Goal: Task Accomplishment & Management: Complete application form

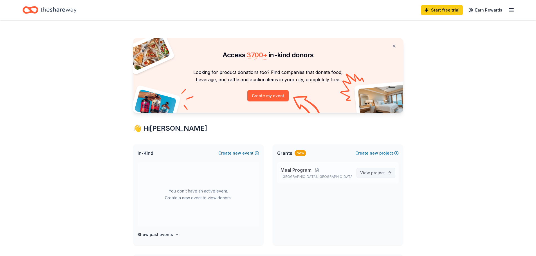
click at [373, 170] on span "View project" at bounding box center [372, 173] width 25 height 7
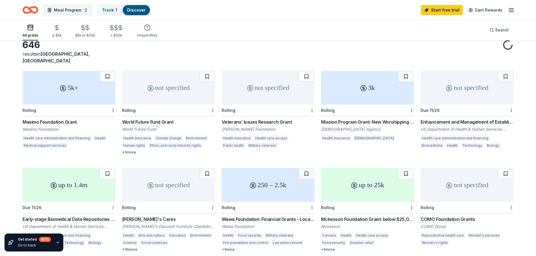
scroll to position [56, 0]
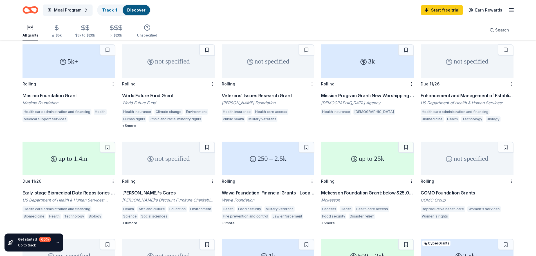
click at [61, 67] on div "5k+" at bounding box center [69, 61] width 93 height 34
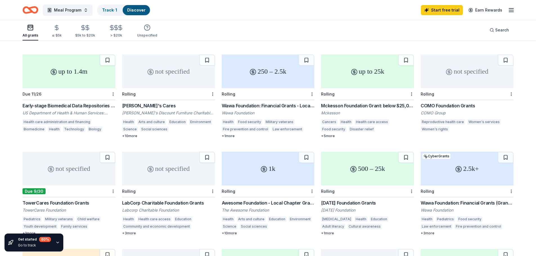
scroll to position [113, 0]
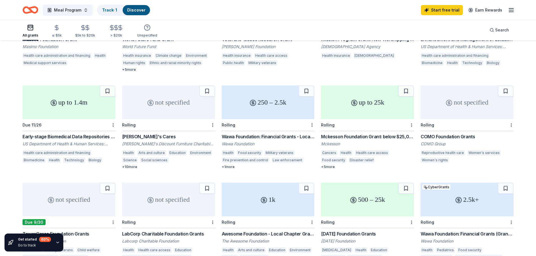
click at [267, 103] on div "250 – 2.5k" at bounding box center [268, 103] width 93 height 34
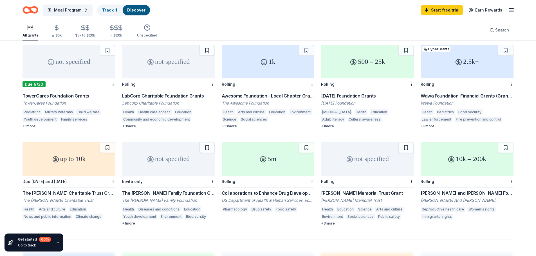
scroll to position [253, 0]
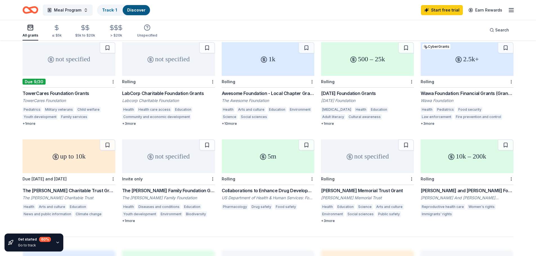
click at [155, 156] on div "not specified" at bounding box center [168, 157] width 93 height 34
click at [365, 154] on div "not specified" at bounding box center [367, 157] width 93 height 34
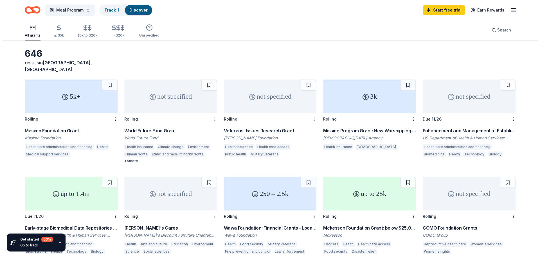
scroll to position [0, 0]
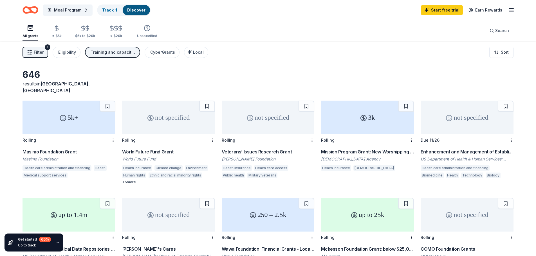
click at [124, 52] on div "Training and capacity building, Projects & programming, General operations" at bounding box center [113, 52] width 45 height 7
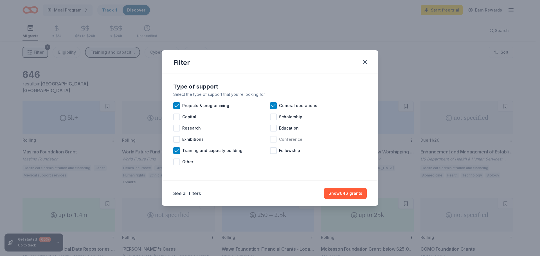
click at [274, 141] on div at bounding box center [273, 139] width 7 height 7
click at [179, 116] on div at bounding box center [176, 117] width 7 height 7
click at [347, 197] on button "Show 699 grants" at bounding box center [345, 193] width 43 height 11
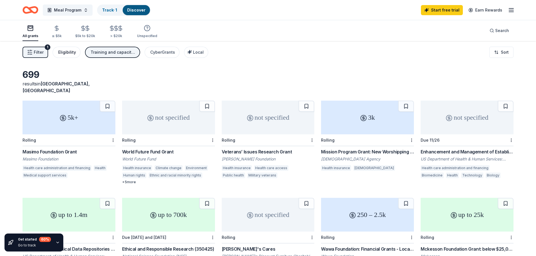
click at [70, 51] on div "Eligibility" at bounding box center [67, 52] width 18 height 7
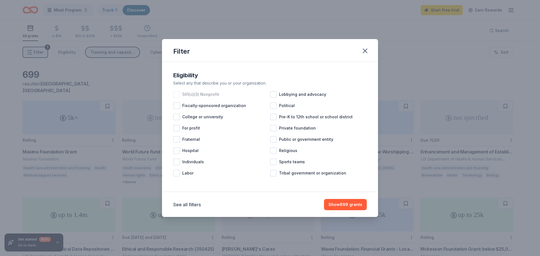
click at [175, 93] on div at bounding box center [176, 94] width 7 height 7
click at [349, 204] on button "Show 548 grants" at bounding box center [346, 204] width 42 height 11
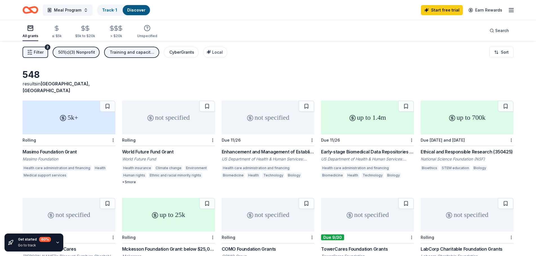
click at [172, 55] on div "CyberGrants" at bounding box center [181, 52] width 25 height 7
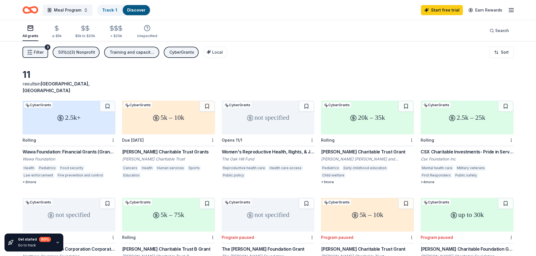
click at [180, 52] on div "CyberGrants" at bounding box center [181, 52] width 25 height 7
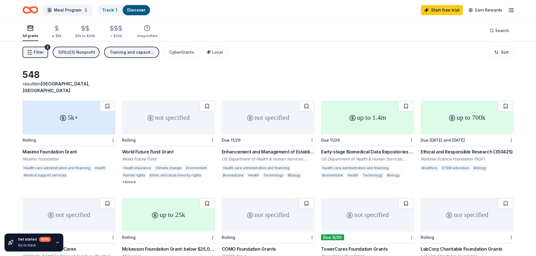
click at [36, 53] on span "Filter" at bounding box center [39, 52] width 10 height 7
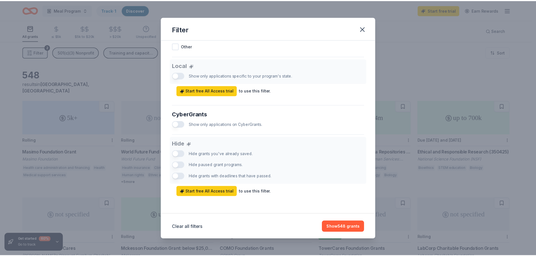
scroll to position [309, 0]
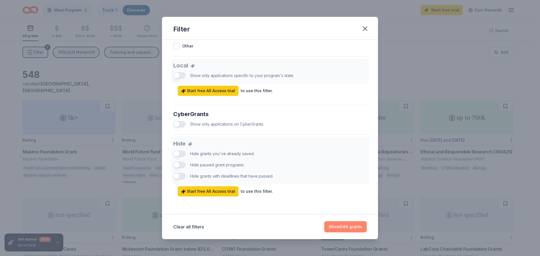
click at [341, 224] on button "Show 548 grants" at bounding box center [346, 227] width 42 height 11
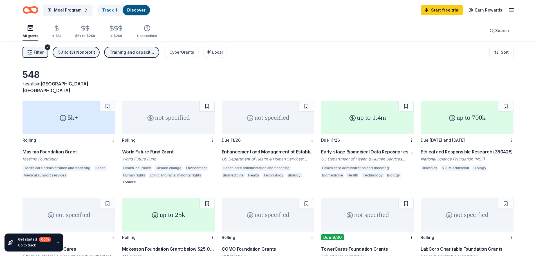
click at [61, 117] on div "5k+" at bounding box center [69, 118] width 93 height 34
click at [511, 12] on line "button" at bounding box center [511, 12] width 5 height 0
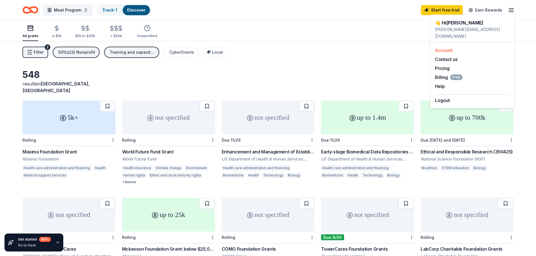
click at [441, 48] on link "Account" at bounding box center [444, 51] width 18 height 6
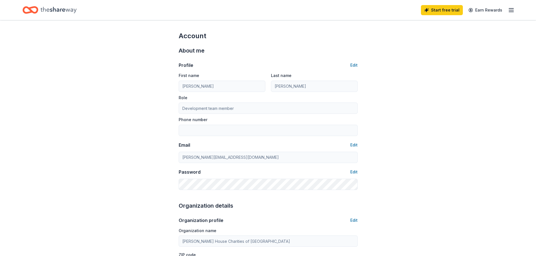
click at [51, 10] on icon "Home" at bounding box center [59, 10] width 36 height 12
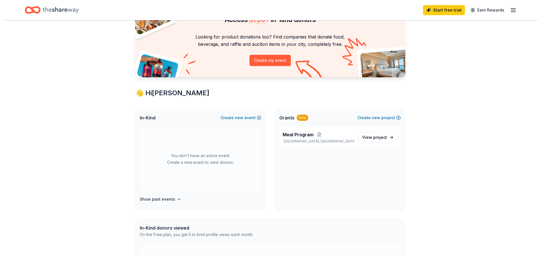
scroll to position [28, 0]
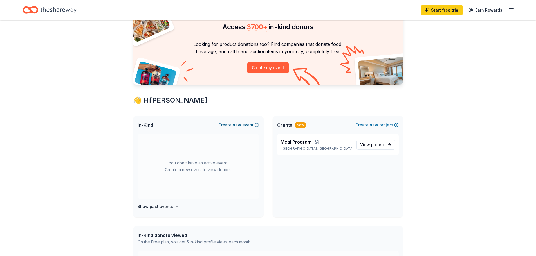
click at [241, 126] on span "new" at bounding box center [237, 125] width 8 height 7
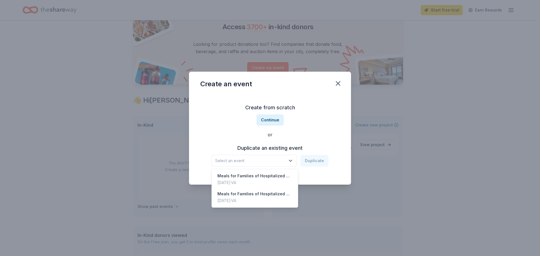
click at [283, 159] on span "Select an event" at bounding box center [250, 161] width 70 height 7
click at [240, 182] on div "Jun 01, 2025 · VA" at bounding box center [255, 183] width 75 height 7
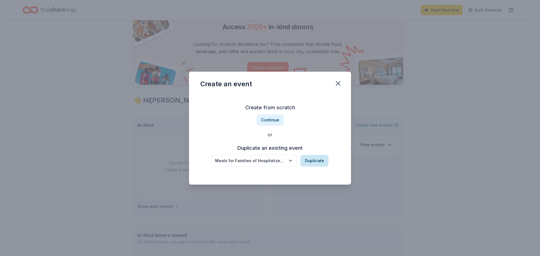
click at [313, 161] on button "Duplicate" at bounding box center [315, 161] width 28 height 12
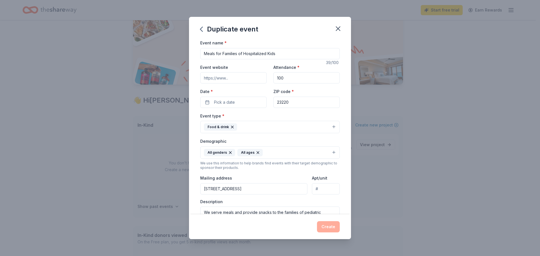
click at [244, 75] on input "Event website" at bounding box center [233, 77] width 66 height 11
type input "https://rmhc-richmond.org/"
click at [236, 102] on button "Pick a date" at bounding box center [233, 102] width 66 height 11
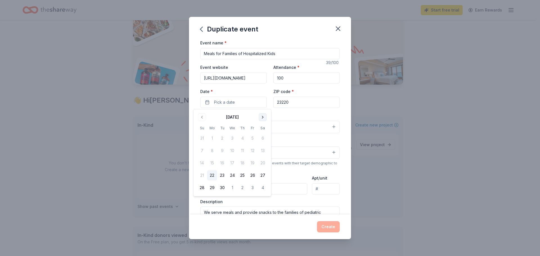
click at [261, 118] on button "Go to next month" at bounding box center [263, 117] width 8 height 8
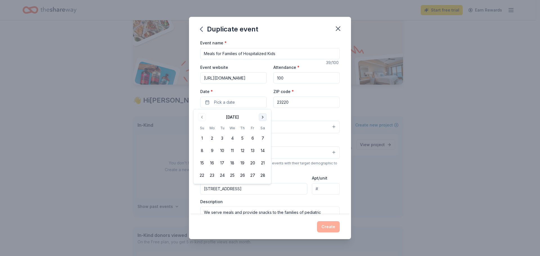
click at [263, 117] on button "Go to next month" at bounding box center [263, 117] width 8 height 8
click at [211, 189] on button "30" at bounding box center [212, 188] width 10 height 10
click at [299, 112] on div "Event name * Meals for Families of Hospitalized Kids 39 /100 Event website http…" at bounding box center [270, 169] width 140 height 261
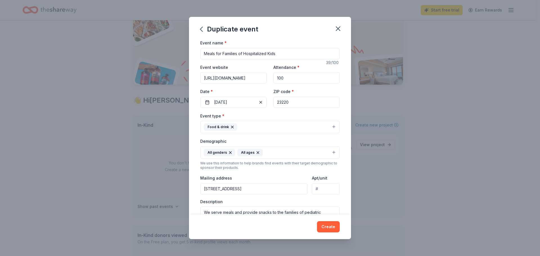
click at [271, 151] on button "All genders All ages" at bounding box center [270, 153] width 140 height 12
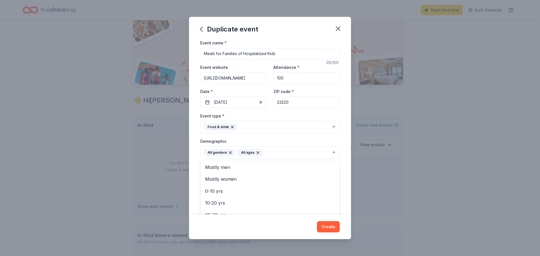
click at [256, 129] on div "Event type * Food & drink Demographic All genders All ages Mostly men Mostly wo…" at bounding box center [270, 173] width 140 height 120
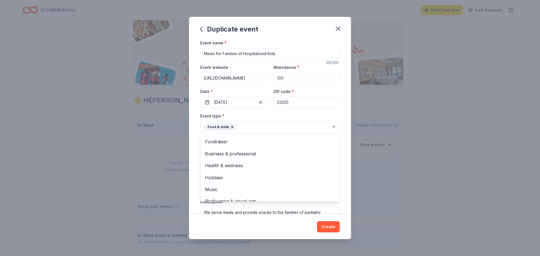
click at [261, 125] on button "Food & drink" at bounding box center [270, 127] width 140 height 12
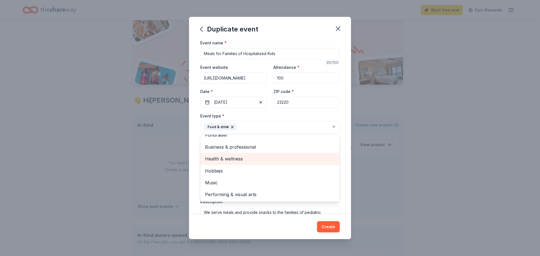
click at [229, 161] on span "Health & wellness" at bounding box center [270, 158] width 130 height 7
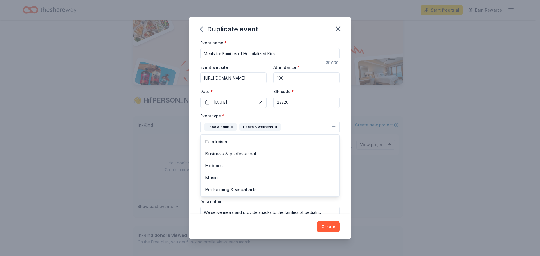
click at [196, 138] on div "Event name * Meals for Families of Hospitalized Kids 39 /100 Event website http…" at bounding box center [270, 126] width 162 height 175
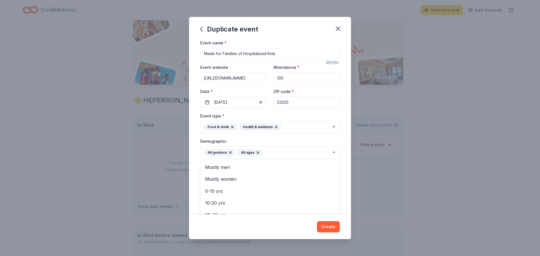
click at [270, 151] on button "All genders All ages" at bounding box center [270, 153] width 140 height 12
click at [196, 173] on div "Event name * Meals for Families of Hospitalized Kids 39 /100 Event website http…" at bounding box center [270, 126] width 162 height 175
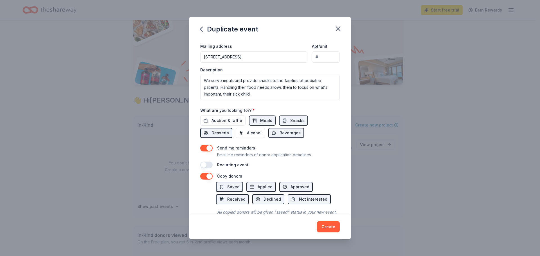
scroll to position [157, 0]
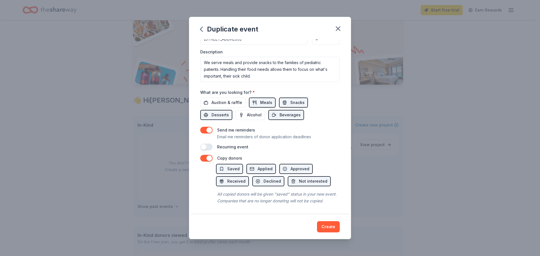
click at [206, 144] on button "button" at bounding box center [206, 147] width 12 height 7
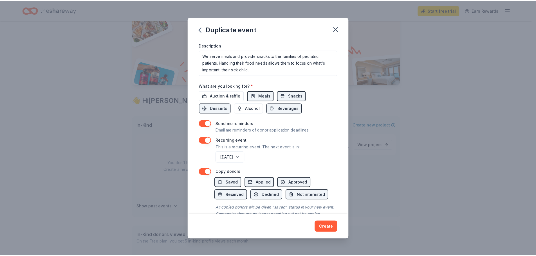
scroll to position [177, 0]
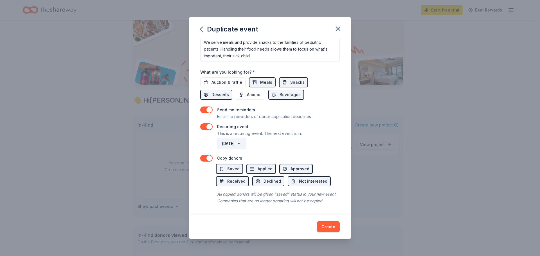
click at [246, 138] on button "March 2027" at bounding box center [231, 143] width 29 height 11
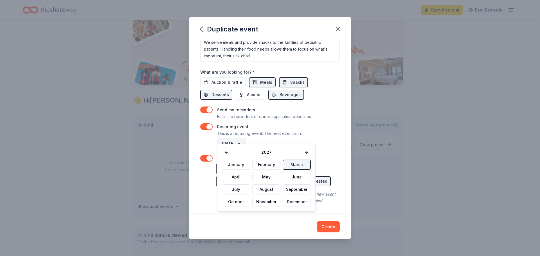
click at [246, 138] on button "March 2027" at bounding box center [231, 143] width 29 height 11
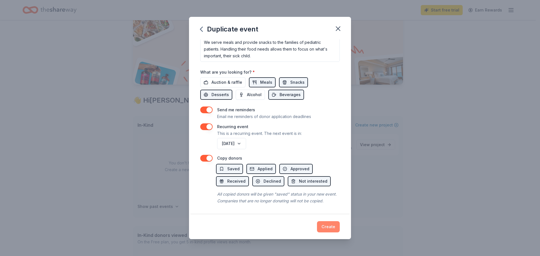
click at [327, 226] on button "Create" at bounding box center [328, 227] width 23 height 11
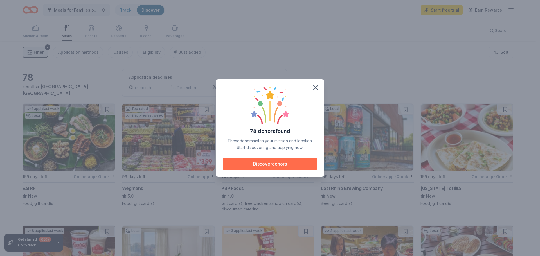
click at [270, 164] on button "Discover donors" at bounding box center [270, 164] width 95 height 12
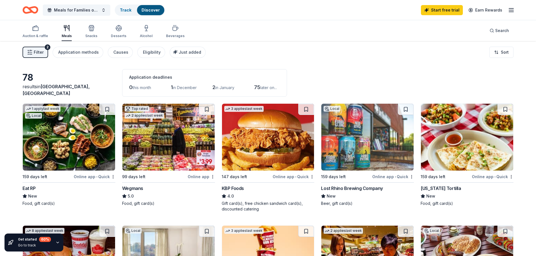
click at [73, 146] on img at bounding box center [69, 137] width 92 height 67
click at [137, 188] on div "Wegmans" at bounding box center [132, 188] width 21 height 7
click at [39, 32] on div "Auction & raffle" at bounding box center [36, 32] width 26 height 14
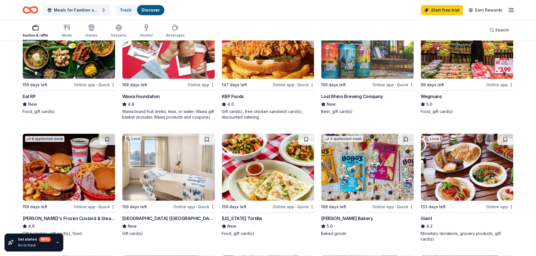
scroll to position [113, 0]
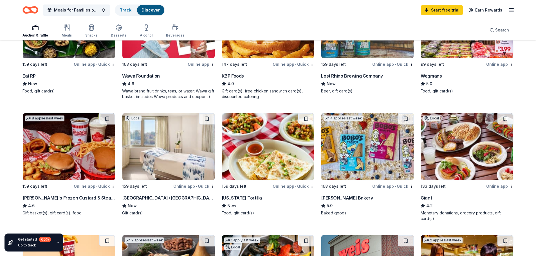
click at [164, 158] on img at bounding box center [168, 146] width 92 height 67
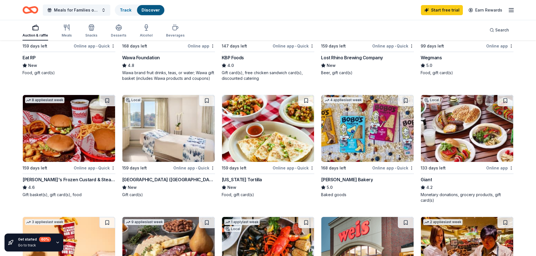
scroll to position [141, 0]
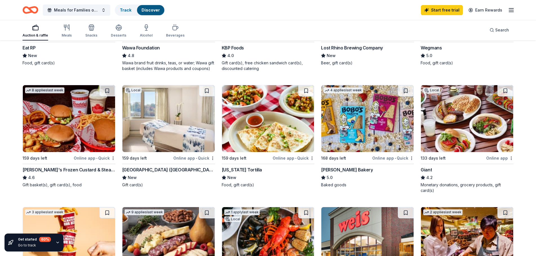
click at [361, 126] on img at bounding box center [367, 118] width 92 height 67
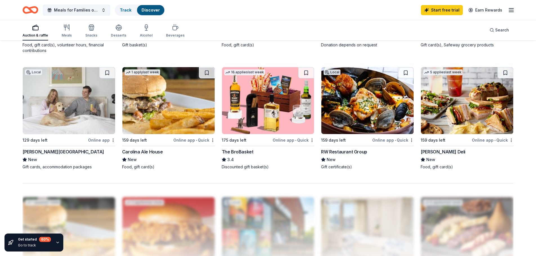
scroll to position [366, 0]
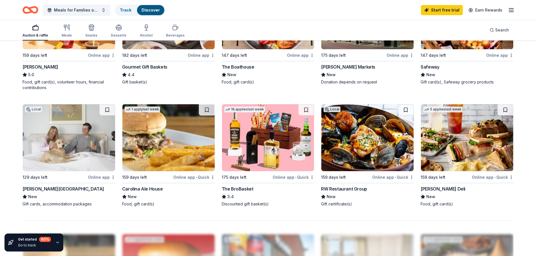
click at [464, 167] on img at bounding box center [467, 137] width 92 height 67
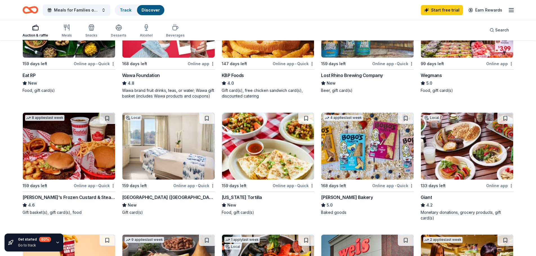
scroll to position [169, 0]
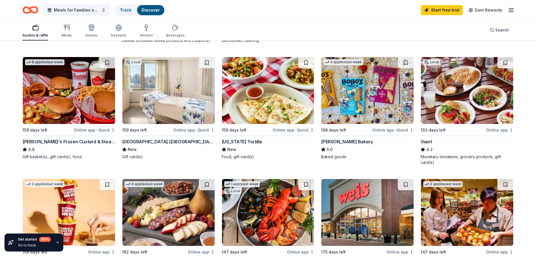
click at [355, 118] on img at bounding box center [367, 90] width 92 height 67
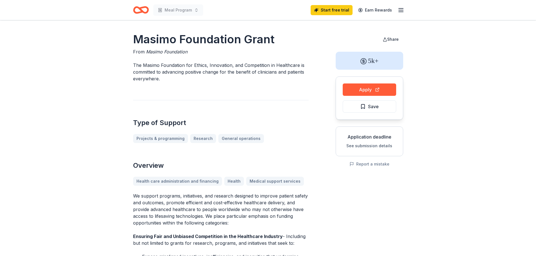
drag, startPoint x: 257, startPoint y: 221, endPoint x: 134, endPoint y: 203, distance: 124.3
click at [134, 203] on p "We support programs, initiatives, and research designed to improve patient safe…" at bounding box center [221, 210] width 176 height 34
drag, startPoint x: 158, startPoint y: 207, endPoint x: 232, endPoint y: 215, distance: 74.7
click at [232, 215] on p "We support programs, initiatives, and research designed to improve patient safe…" at bounding box center [221, 210] width 176 height 34
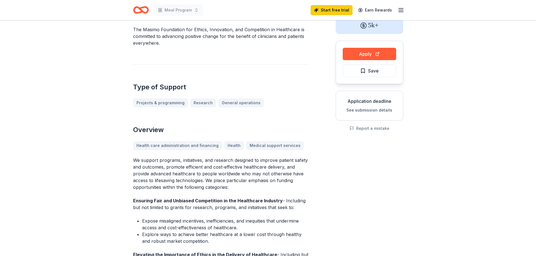
scroll to position [56, 0]
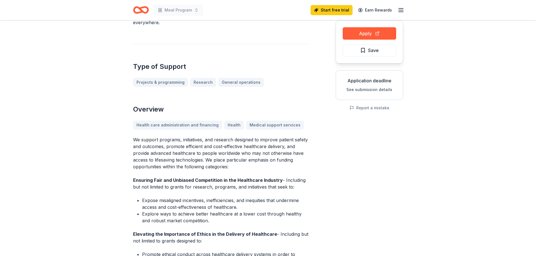
drag, startPoint x: 249, startPoint y: 206, endPoint x: 192, endPoint y: 197, distance: 57.8
click at [192, 197] on li "Expose misaligned incentives, inefficiencies, and inequities that undermine acc…" at bounding box center [225, 204] width 167 height 14
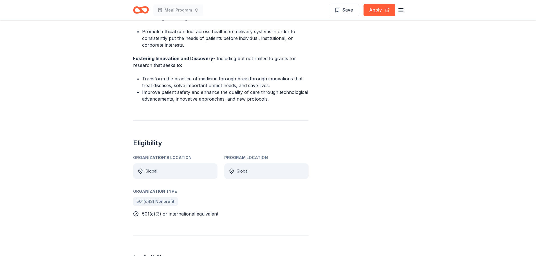
scroll to position [281, 0]
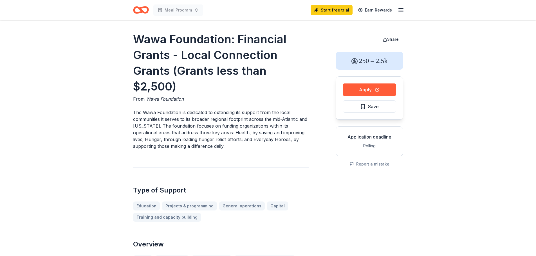
drag, startPoint x: 201, startPoint y: 144, endPoint x: 147, endPoint y: 118, distance: 59.7
click at [147, 118] on p "The Wawa Foundation is dedicated to extending its support from the local commun…" at bounding box center [221, 129] width 176 height 41
drag, startPoint x: 144, startPoint y: 122, endPoint x: 244, endPoint y: 146, distance: 102.5
click at [244, 146] on p "The Wawa Foundation is dedicated to extending its support from the local commun…" at bounding box center [221, 129] width 176 height 41
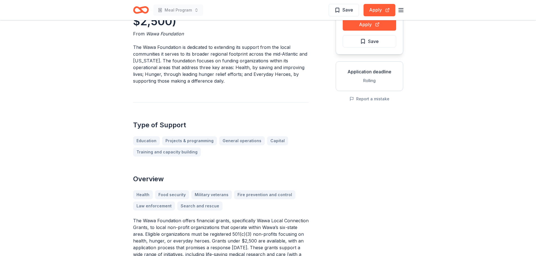
scroll to position [113, 0]
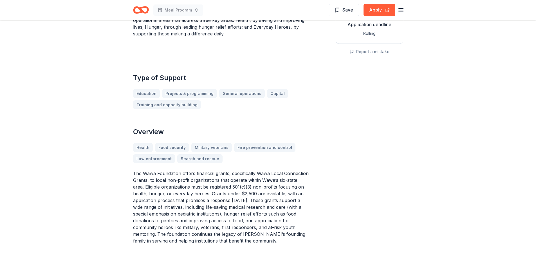
drag, startPoint x: 297, startPoint y: 191, endPoint x: 186, endPoint y: 177, distance: 112.3
click at [186, 177] on p "The Wawa Foundation offers financial grants, specifically Wawa Local Connection…" at bounding box center [221, 207] width 176 height 74
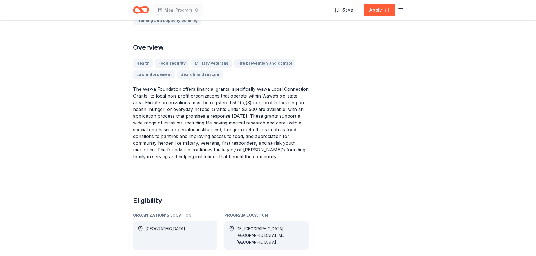
drag, startPoint x: 266, startPoint y: 156, endPoint x: 146, endPoint y: 113, distance: 127.9
click at [146, 113] on p "The Wawa Foundation offers financial grants, specifically Wawa Local Connection…" at bounding box center [221, 123] width 176 height 74
drag, startPoint x: 232, startPoint y: 135, endPoint x: 165, endPoint y: 113, distance: 70.4
click at [167, 113] on p "The Wawa Foundation offers financial grants, specifically Wawa Local Connection…" at bounding box center [221, 123] width 176 height 74
drag, startPoint x: 140, startPoint y: 123, endPoint x: 245, endPoint y: 154, distance: 110.2
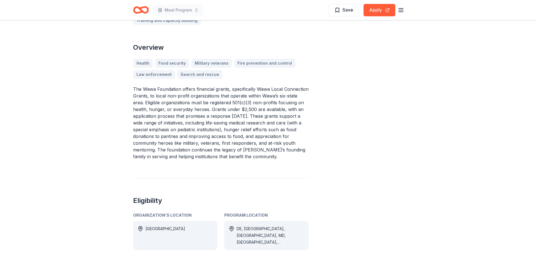
click at [241, 154] on p "The Wawa Foundation offers financial grants, specifically Wawa Local Connection…" at bounding box center [221, 123] width 176 height 74
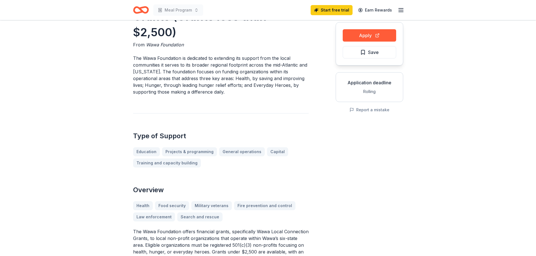
scroll to position [113, 0]
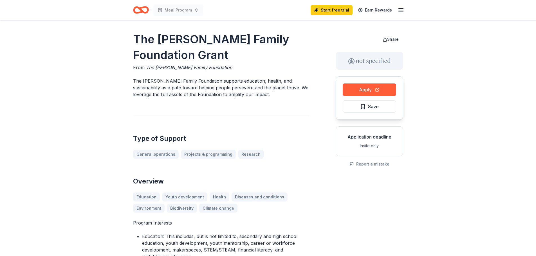
scroll to position [56, 0]
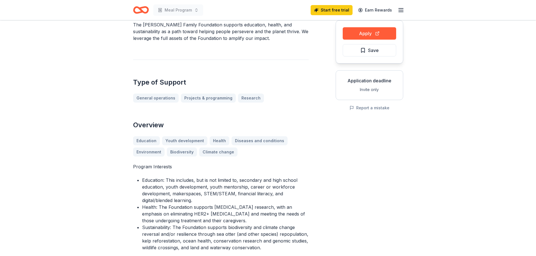
drag, startPoint x: 232, startPoint y: 202, endPoint x: 140, endPoint y: 178, distance: 95.0
click at [140, 178] on ul "Education: This includes, but is not limited to, secondary and high school educ…" at bounding box center [221, 214] width 176 height 74
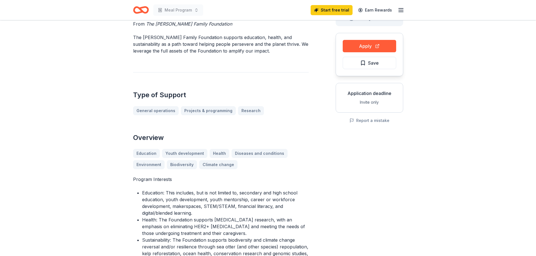
scroll to position [0, 0]
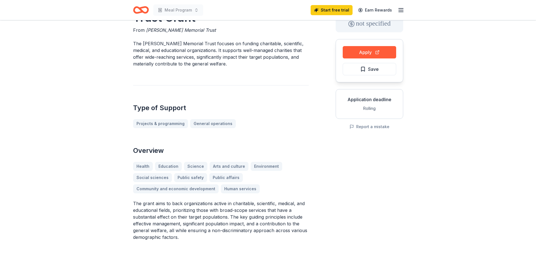
scroll to position [84, 0]
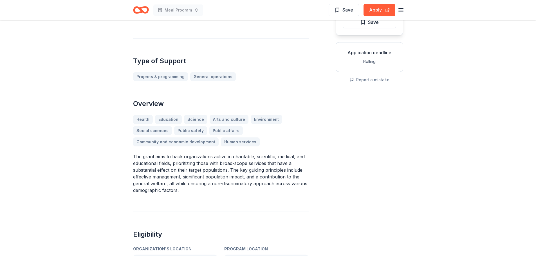
drag, startPoint x: 191, startPoint y: 180, endPoint x: 151, endPoint y: 157, distance: 46.7
click at [151, 157] on p "The grant aims to back organizations active in charitable, scientific, medical,…" at bounding box center [221, 173] width 176 height 41
drag, startPoint x: 150, startPoint y: 165, endPoint x: 228, endPoint y: 192, distance: 82.6
click at [228, 192] on p "The grant aims to back organizations active in charitable, scientific, medical,…" at bounding box center [221, 173] width 176 height 41
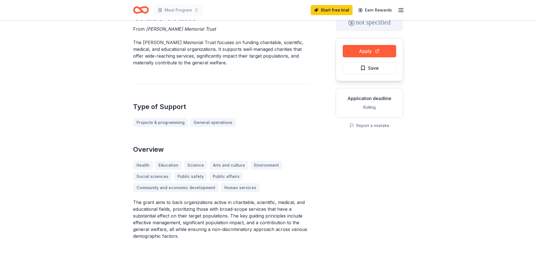
scroll to position [0, 0]
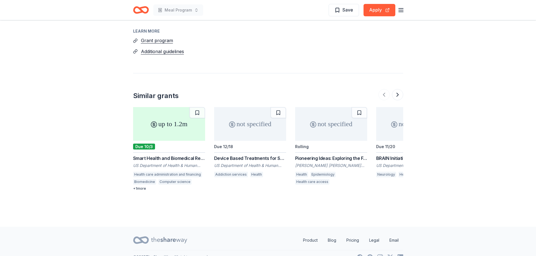
scroll to position [779, 0]
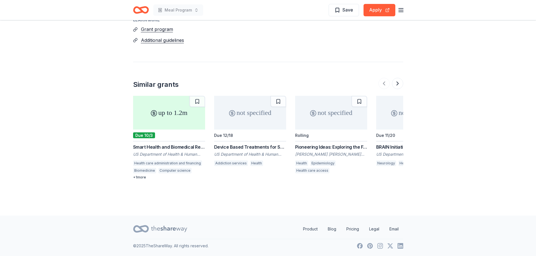
click at [235, 159] on div "Device Based Treatments for Substance Use Disorders (UG3/UH3 Clinical Trial Opt…" at bounding box center [250, 156] width 72 height 24
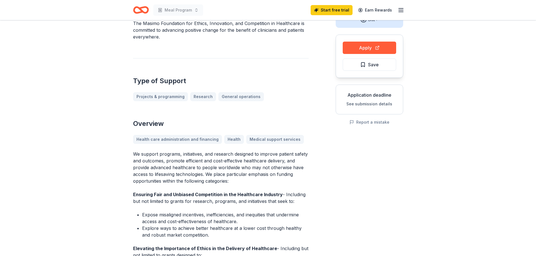
scroll to position [113, 0]
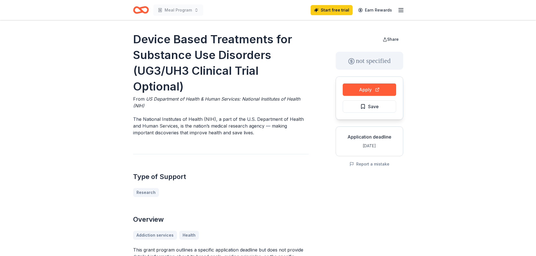
click at [308, 149] on div "Device Based Treatments for Substance Use Disorders (UG3/UH3 Clinical Trial Opt…" at bounding box center [221, 208] width 176 height 353
click at [310, 148] on div "Device Based Treatments for Substance Use Disorders (UG3/UH3 Clinical Trial Opt…" at bounding box center [268, 208] width 270 height 353
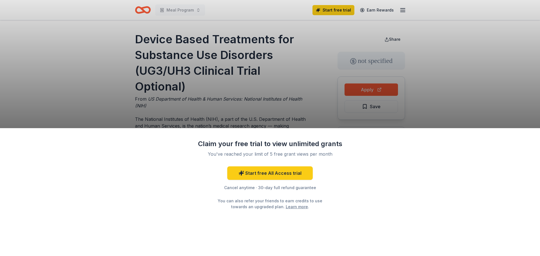
click at [310, 148] on div "Claim your free trial to view unlimited grants" at bounding box center [270, 144] width 146 height 9
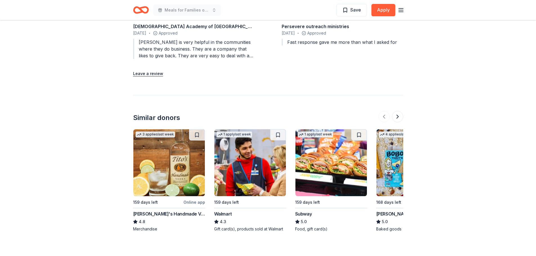
scroll to position [788, 0]
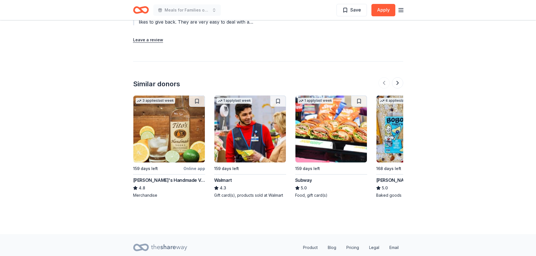
drag, startPoint x: 150, startPoint y: 131, endPoint x: 89, endPoint y: 109, distance: 65.4
click at [156, 118] on img at bounding box center [168, 129] width 71 height 67
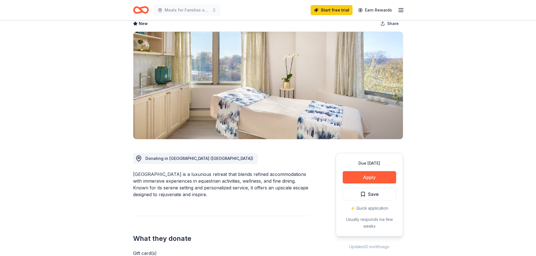
scroll to position [56, 0]
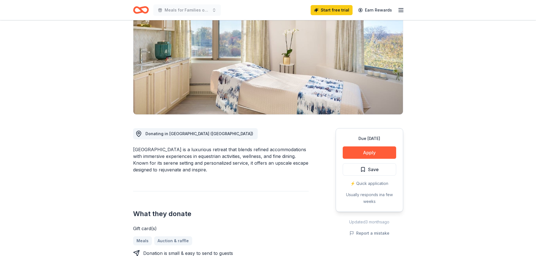
drag, startPoint x: 175, startPoint y: 160, endPoint x: 140, endPoint y: 148, distance: 37.2
click at [140, 148] on div "[GEOGRAPHIC_DATA] is a luxurious retreat that blends refined accommodations wit…" at bounding box center [221, 159] width 176 height 27
drag, startPoint x: 138, startPoint y: 151, endPoint x: 246, endPoint y: 174, distance: 110.4
click at [246, 174] on div "Donating in [GEOGRAPHIC_DATA] ([GEOGRAPHIC_DATA]) [GEOGRAPHIC_DATA] is a luxuri…" at bounding box center [221, 250] width 176 height 270
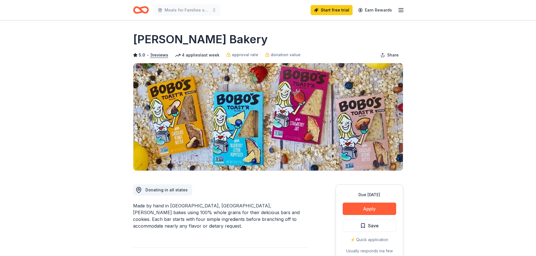
scroll to position [84, 0]
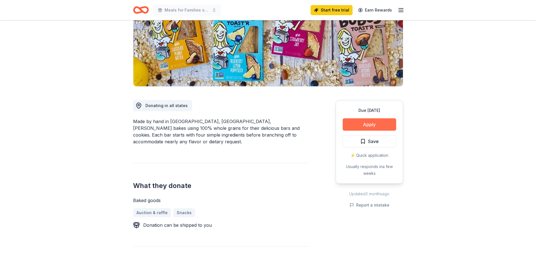
click at [365, 123] on button "Apply" at bounding box center [369, 124] width 53 height 12
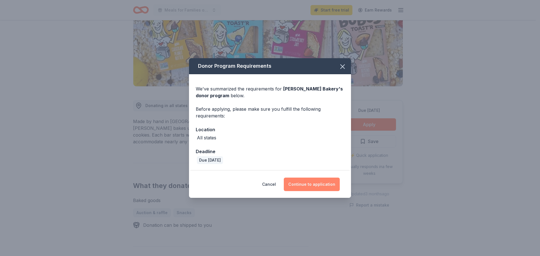
click at [303, 186] on button "Continue to application" at bounding box center [312, 185] width 56 height 14
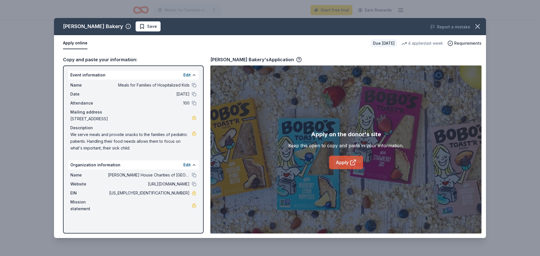
click at [343, 162] on link "Apply" at bounding box center [346, 163] width 34 height 14
click at [476, 27] on icon "button" at bounding box center [478, 27] width 8 height 8
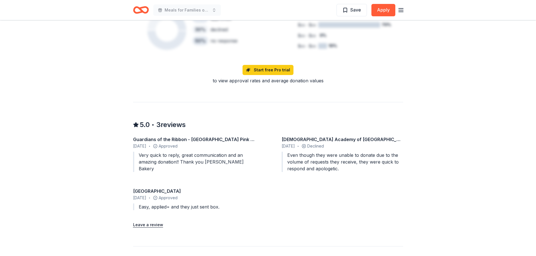
scroll to position [450, 0]
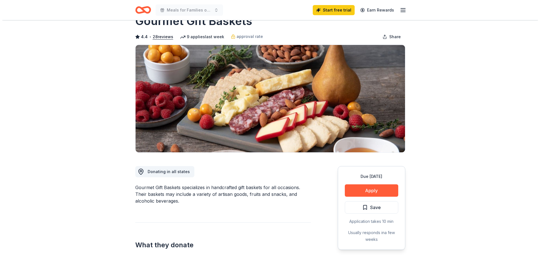
scroll to position [28, 0]
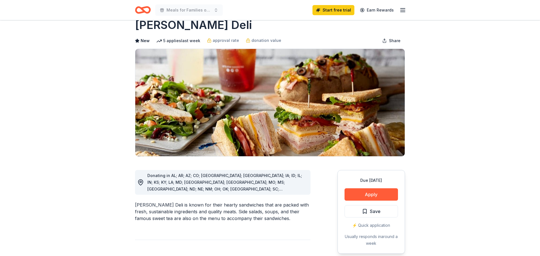
scroll to position [28, 0]
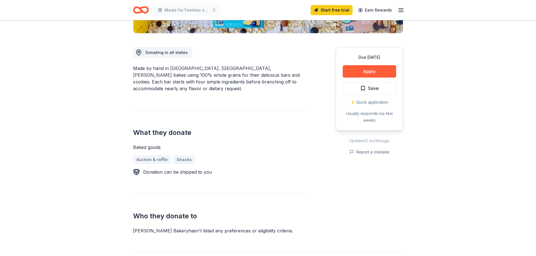
scroll to position [113, 0]
